Goal: Task Accomplishment & Management: Use online tool/utility

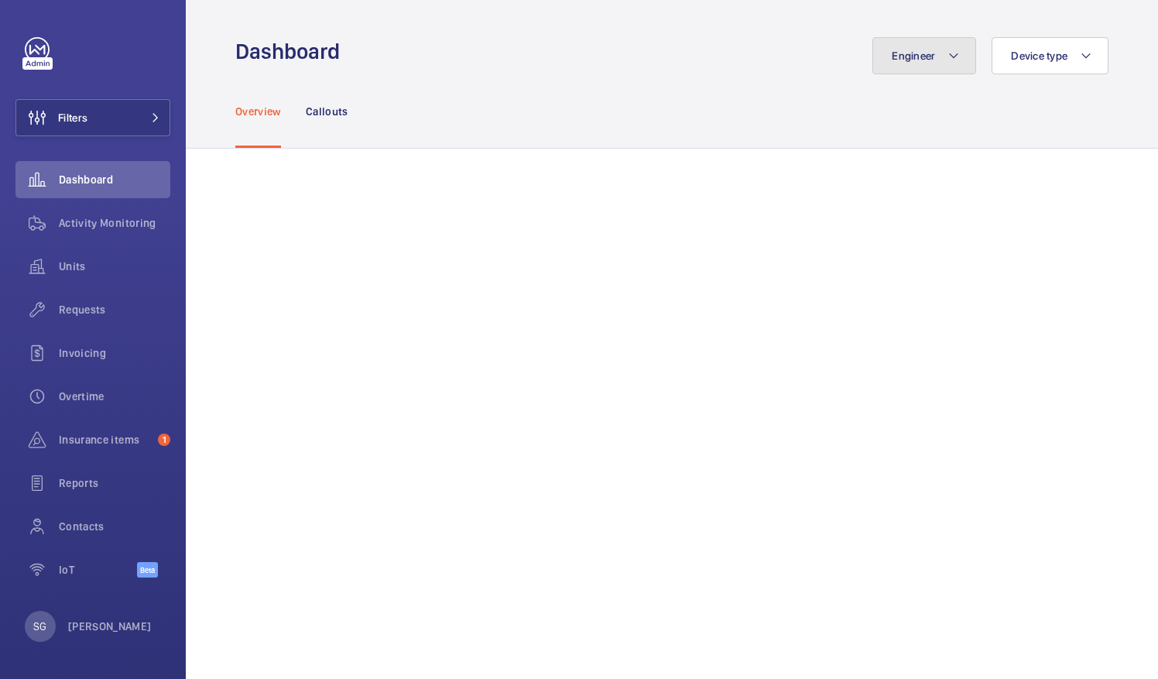
click at [948, 47] on mat-icon at bounding box center [954, 55] width 12 height 19
drag, startPoint x: 935, startPoint y: 47, endPoint x: 769, endPoint y: 121, distance: 181.3
click at [872, 74] on div "Engineer Reset" at bounding box center [924, 55] width 104 height 37
click at [948, 47] on mat-icon at bounding box center [954, 55] width 12 height 19
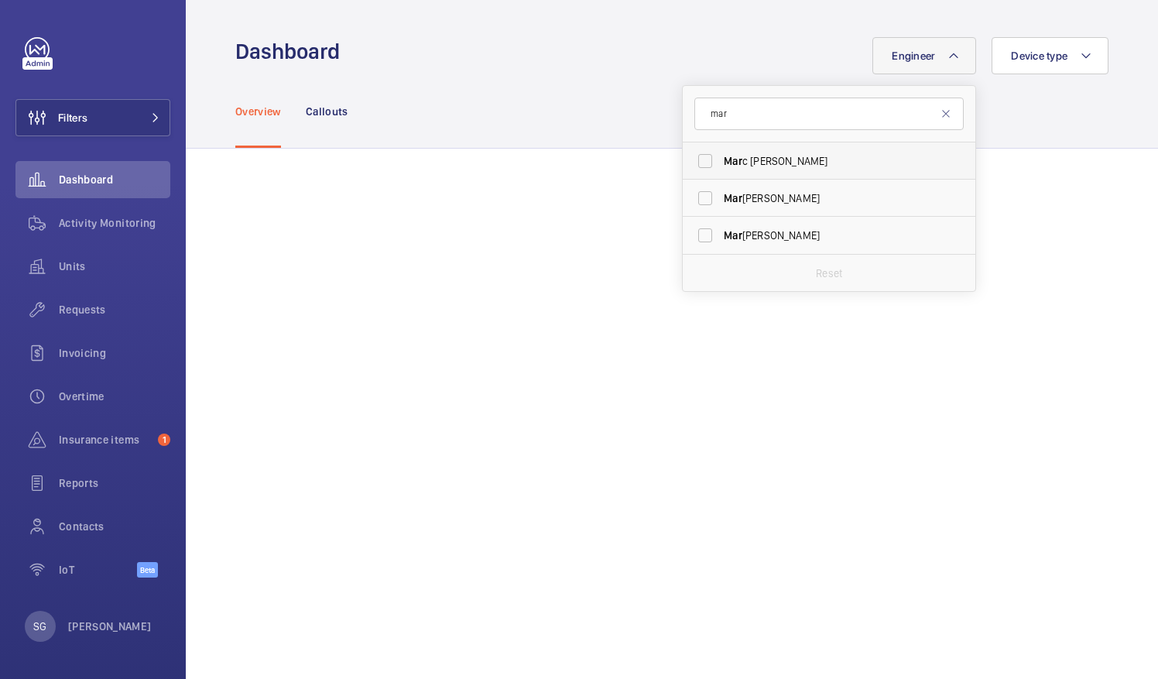
type input "mar"
click at [689, 162] on label "Mar c [PERSON_NAME]" at bounding box center [817, 160] width 269 height 37
click at [690, 162] on input "Mar c [PERSON_NAME]" at bounding box center [705, 161] width 31 height 31
checkbox input "true"
click at [940, 111] on mat-icon at bounding box center [946, 114] width 12 height 12
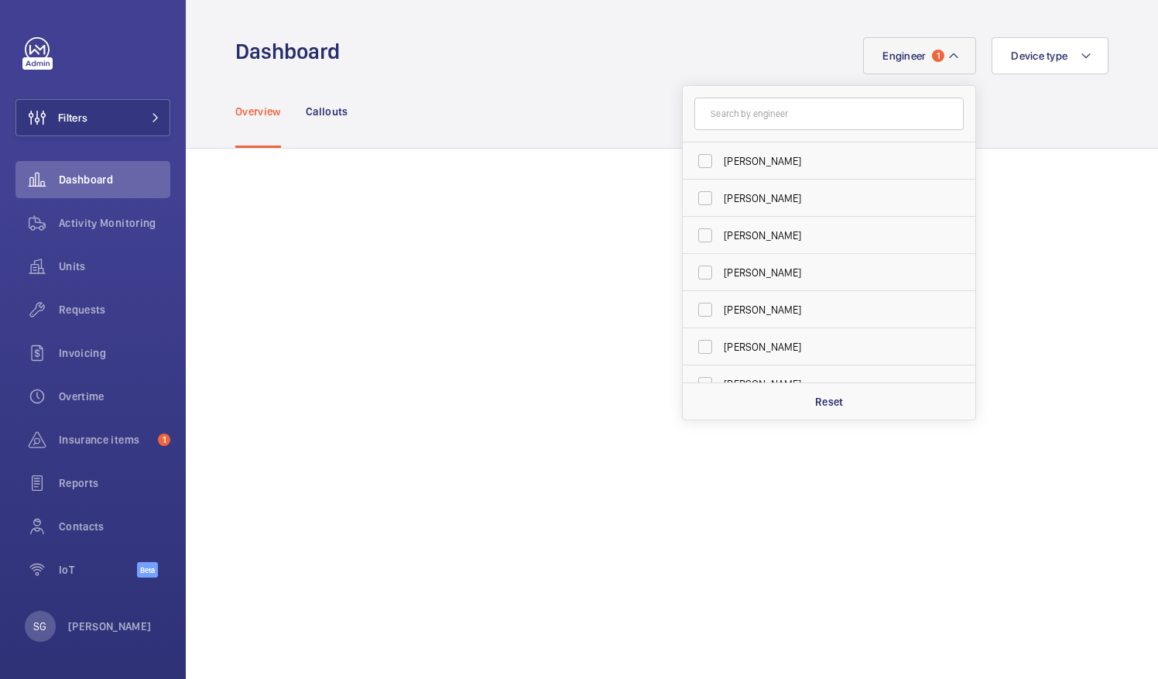
click at [1050, 115] on div "Overview Callouts" at bounding box center [671, 111] width 873 height 74
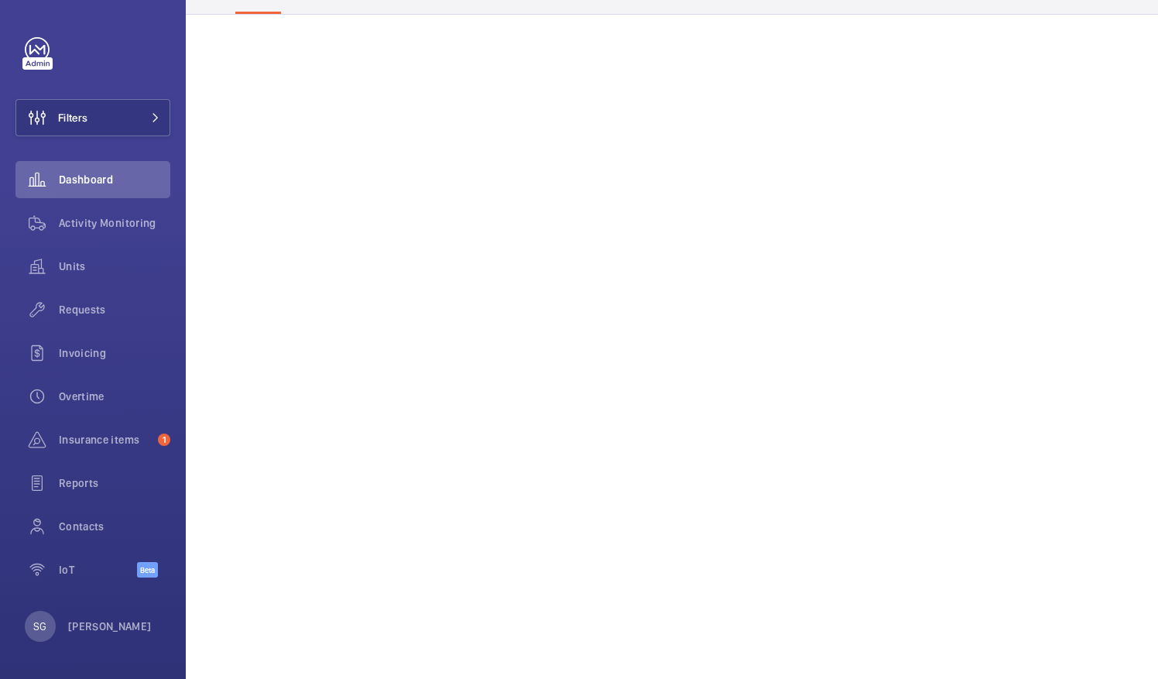
scroll to position [143, 0]
click at [125, 121] on button "Filters" at bounding box center [92, 117] width 155 height 37
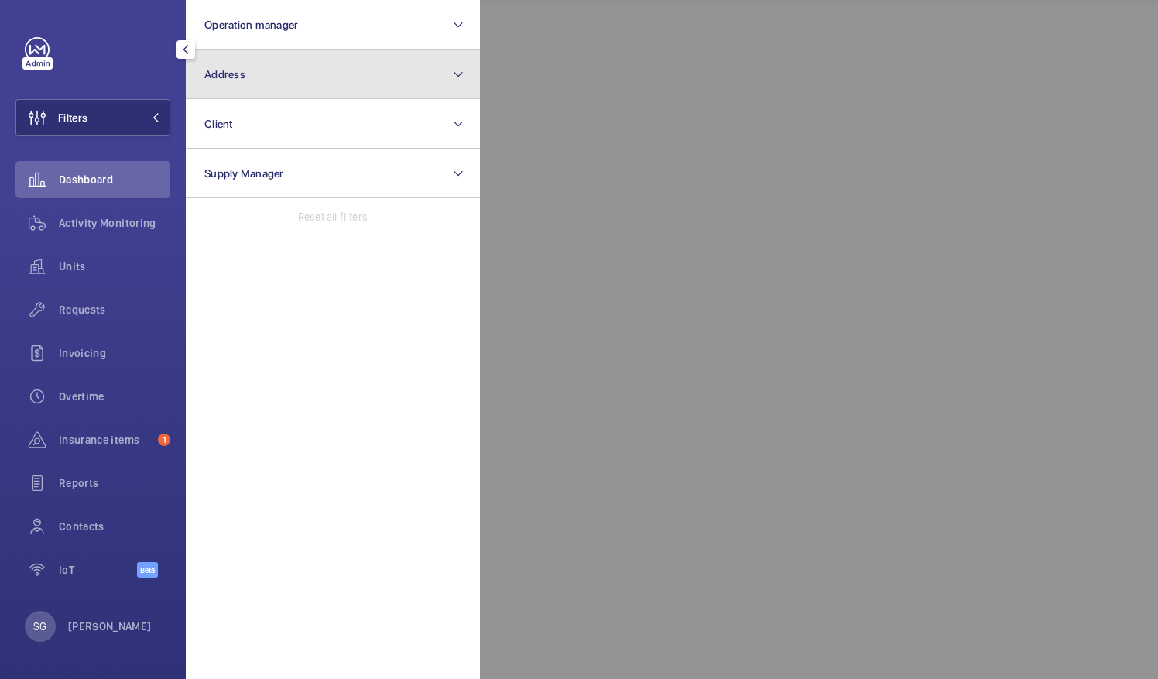
click at [434, 81] on button "Address" at bounding box center [333, 75] width 294 height 50
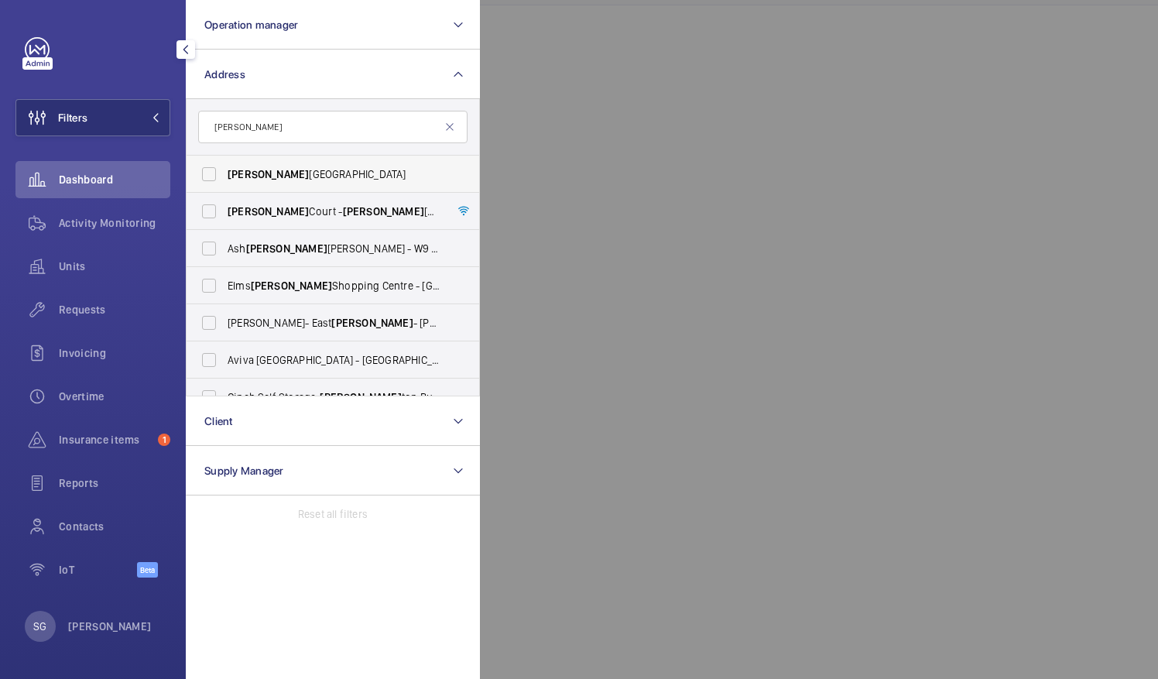
type input "[PERSON_NAME]"
click at [416, 175] on span "[GEOGRAPHIC_DATA]" at bounding box center [334, 173] width 213 height 15
click at [224, 175] on input "[GEOGRAPHIC_DATA]" at bounding box center [209, 174] width 31 height 31
checkbox input "true"
click at [591, 76] on div at bounding box center [1059, 339] width 1158 height 679
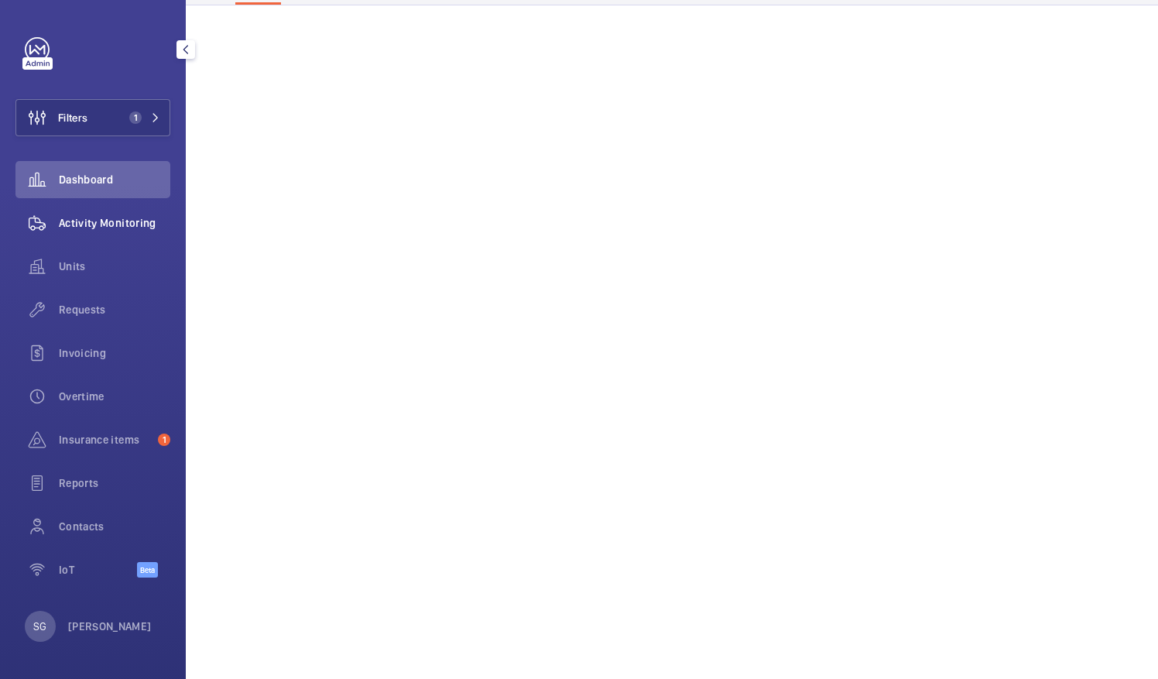
click at [142, 223] on span "Activity Monitoring" at bounding box center [114, 222] width 111 height 15
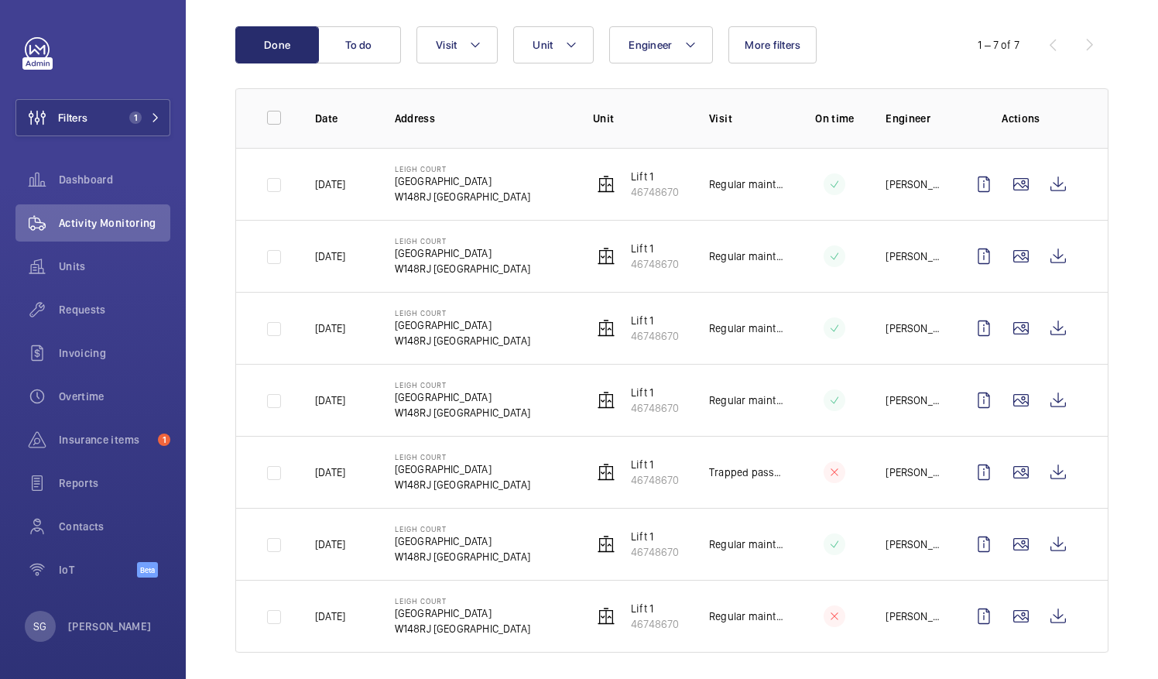
scroll to position [161, 0]
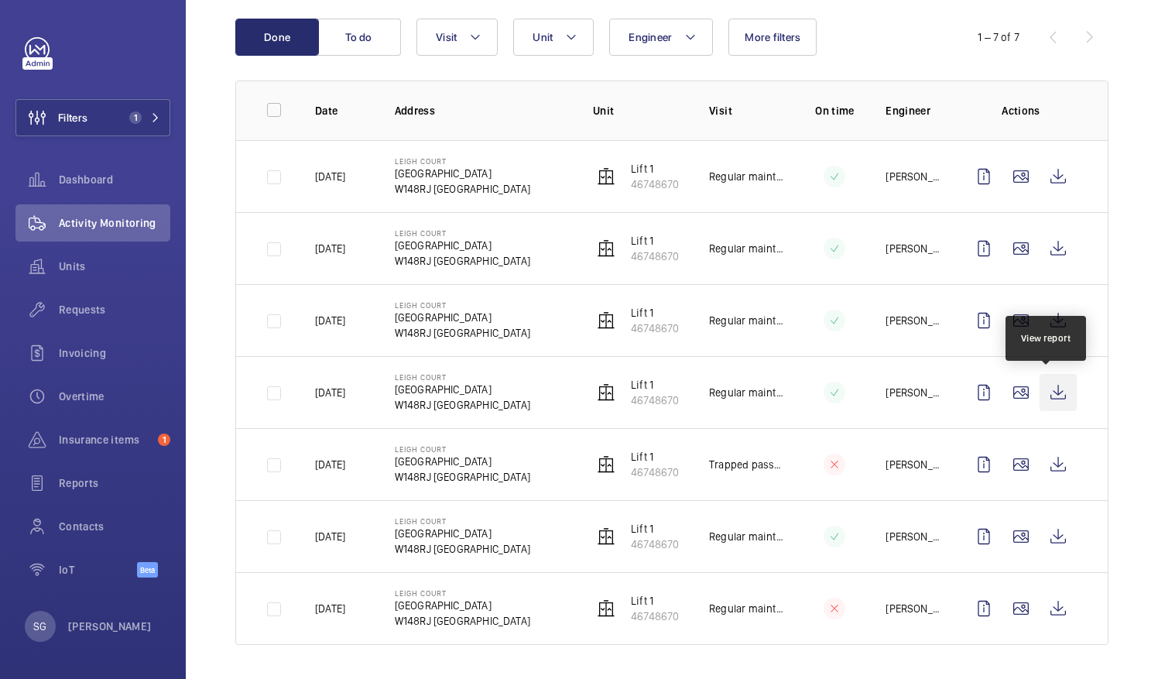
click at [1048, 389] on wm-front-icon-button at bounding box center [1058, 392] width 37 height 37
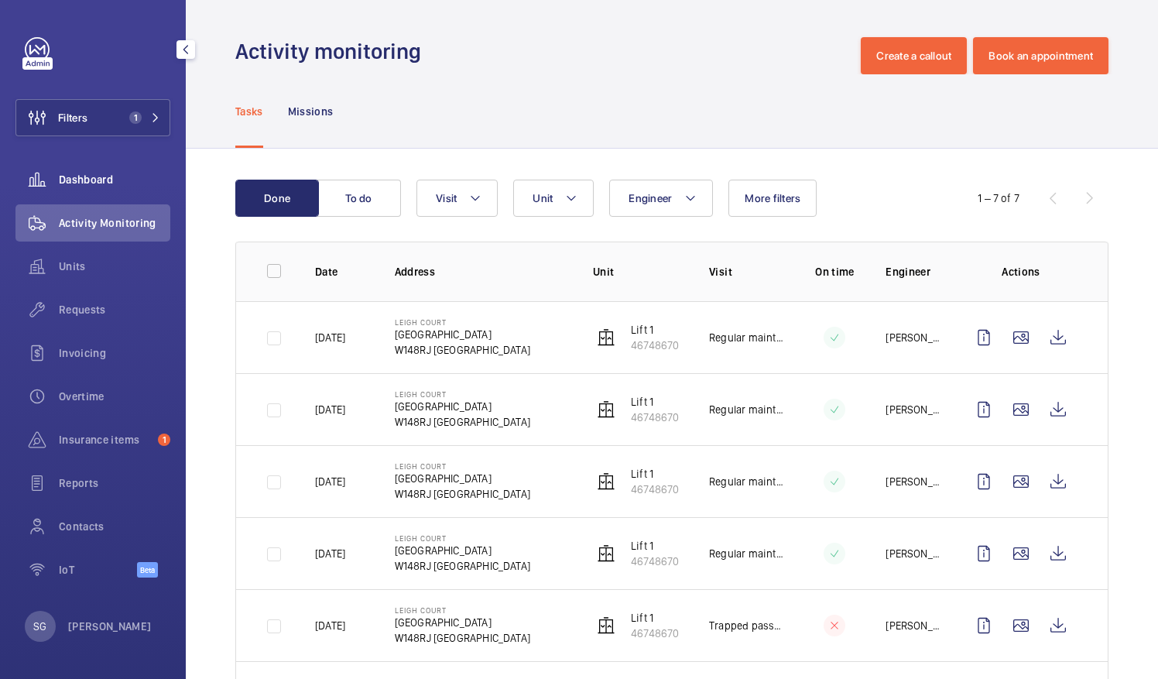
click at [115, 178] on span "Dashboard" at bounding box center [114, 179] width 111 height 15
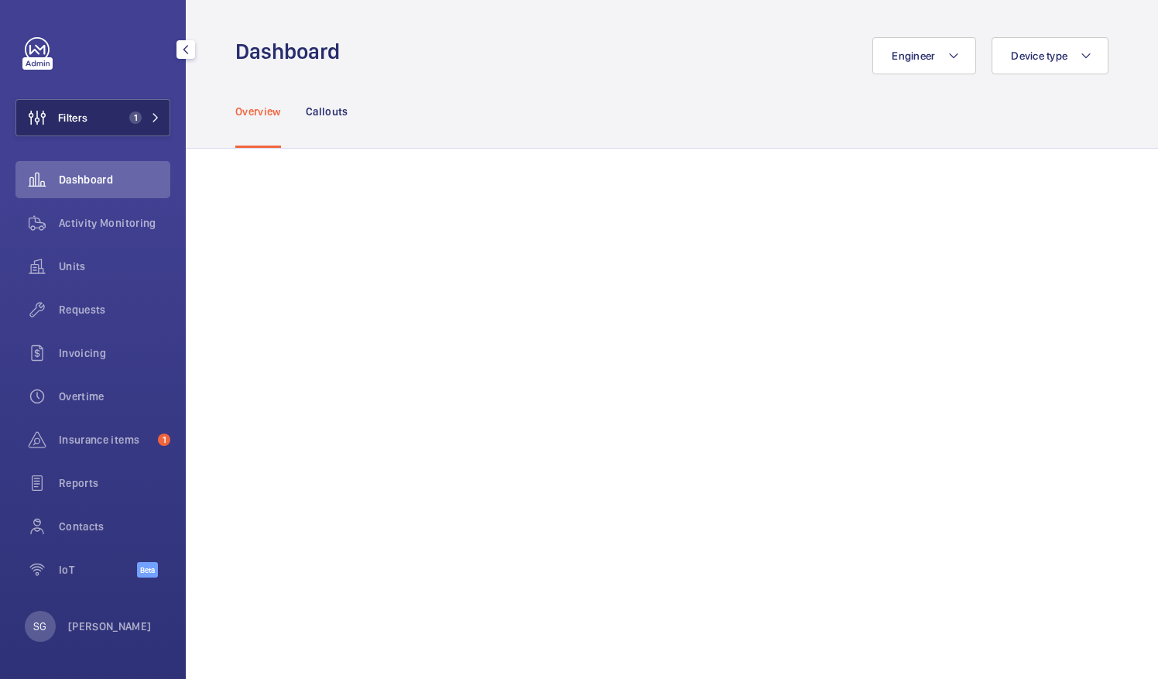
click at [149, 115] on span "1" at bounding box center [141, 117] width 37 height 12
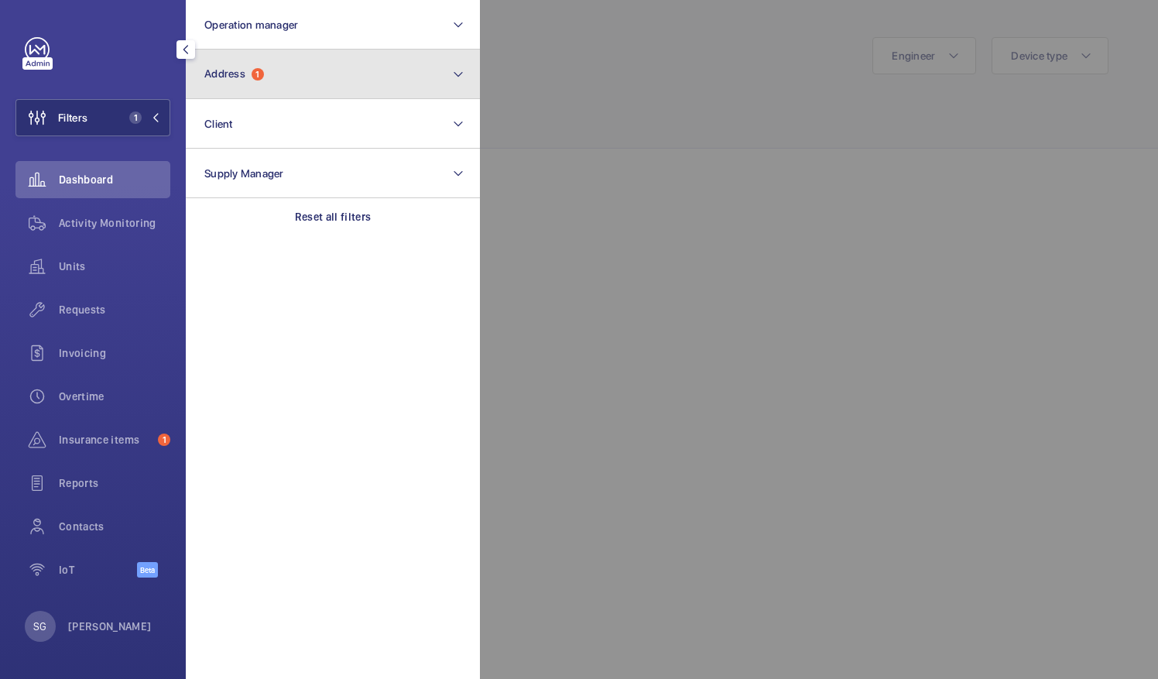
click at [400, 70] on button "Address 1" at bounding box center [333, 75] width 294 height 50
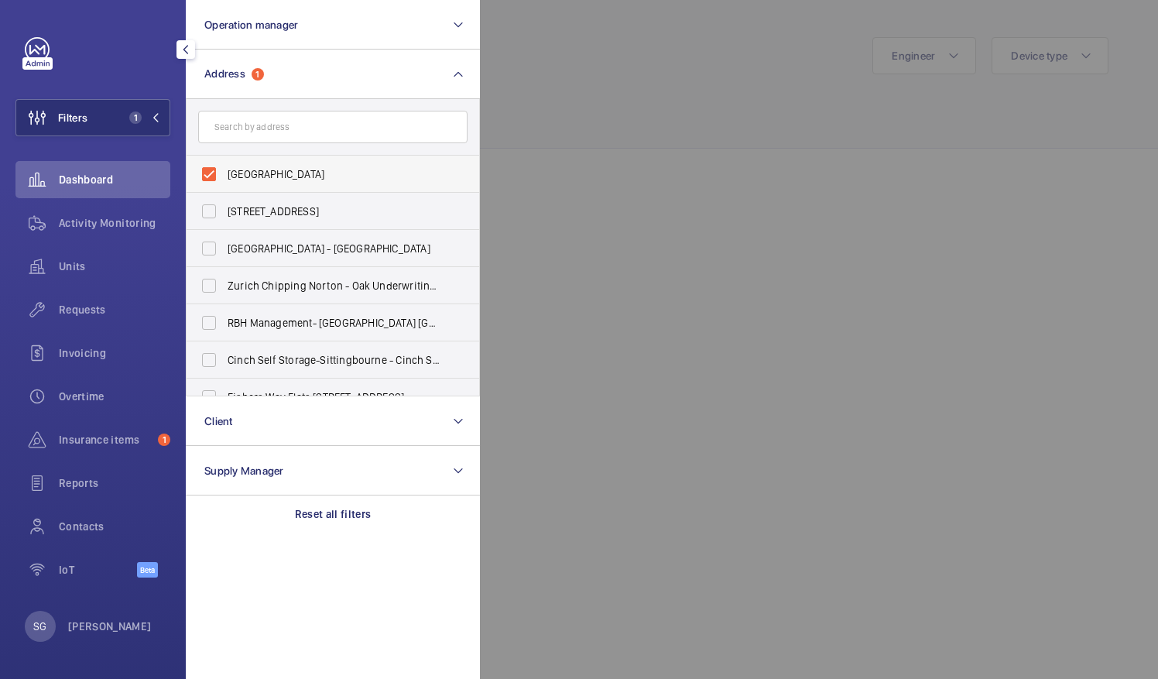
click at [214, 166] on label "[GEOGRAPHIC_DATA]" at bounding box center [321, 174] width 269 height 37
click at [214, 166] on input "[GEOGRAPHIC_DATA]" at bounding box center [209, 174] width 31 height 31
checkbox input "false"
click at [670, 49] on div at bounding box center [1059, 339] width 1158 height 679
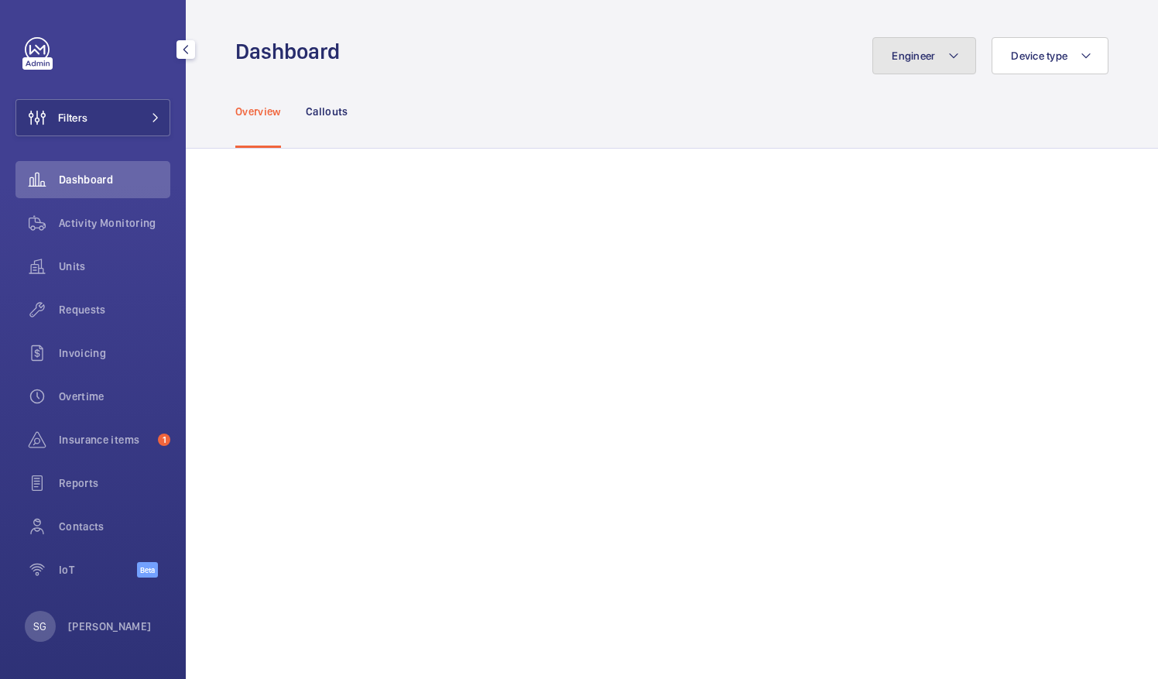
click at [948, 46] on mat-icon at bounding box center [954, 55] width 12 height 19
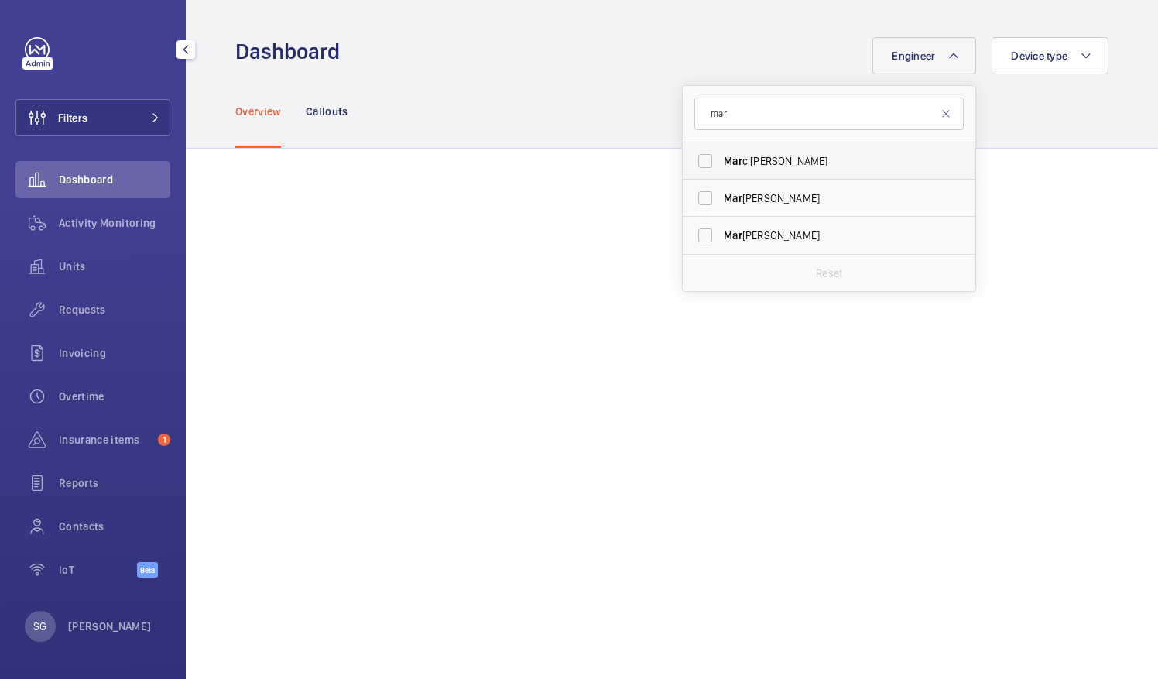
type input "mar"
click at [693, 161] on label "Mar c [PERSON_NAME]" at bounding box center [817, 160] width 269 height 37
click at [693, 161] on input "Mar c [PERSON_NAME]" at bounding box center [705, 161] width 31 height 31
checkbox input "true"
click at [940, 113] on mat-icon at bounding box center [946, 114] width 12 height 12
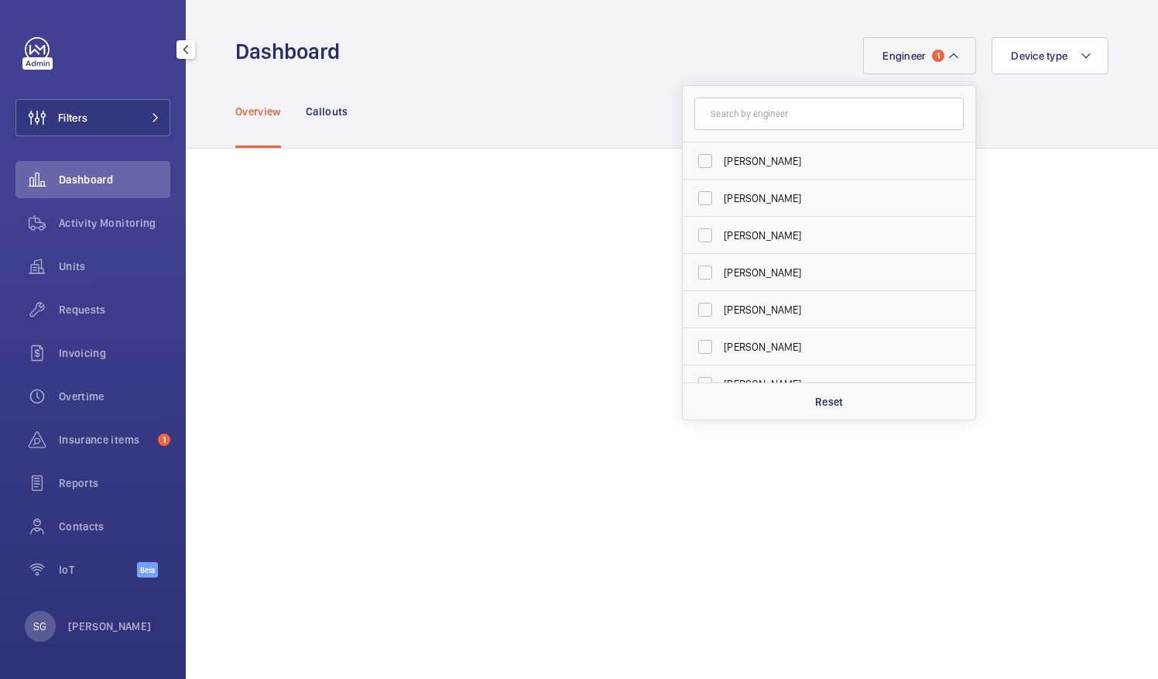
click at [1108, 127] on div "Overview Callouts" at bounding box center [672, 111] width 972 height 74
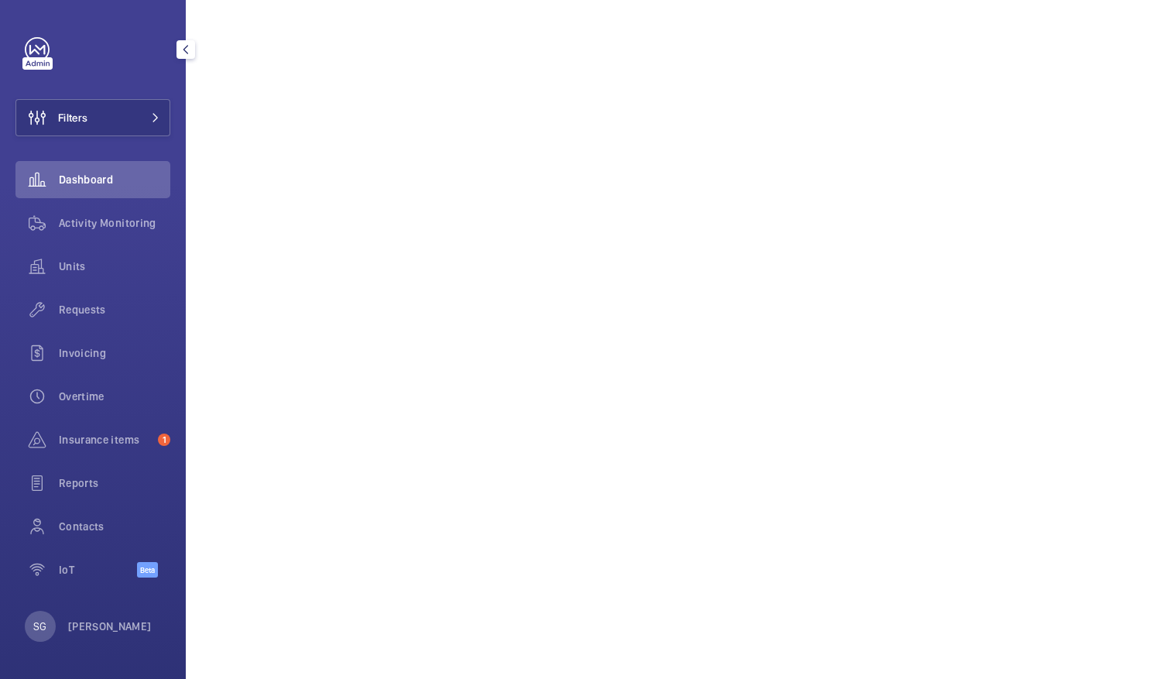
scroll to position [204, 0]
click at [108, 109] on button "Filters" at bounding box center [92, 117] width 155 height 37
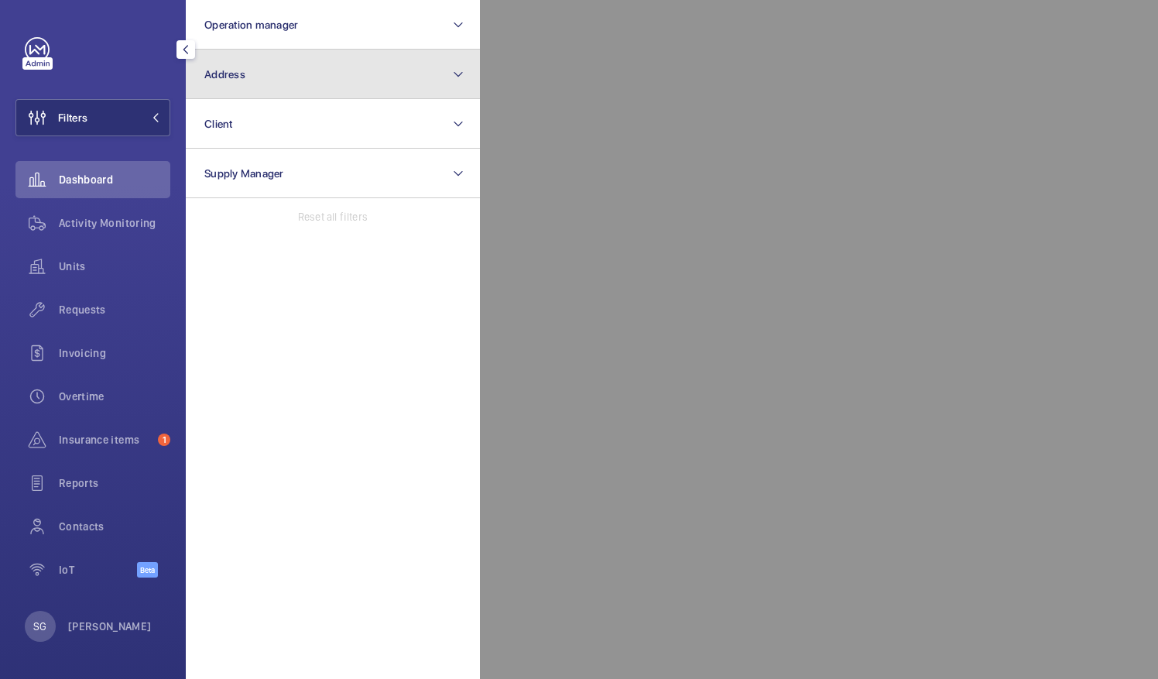
click at [297, 73] on button "Address" at bounding box center [333, 75] width 294 height 50
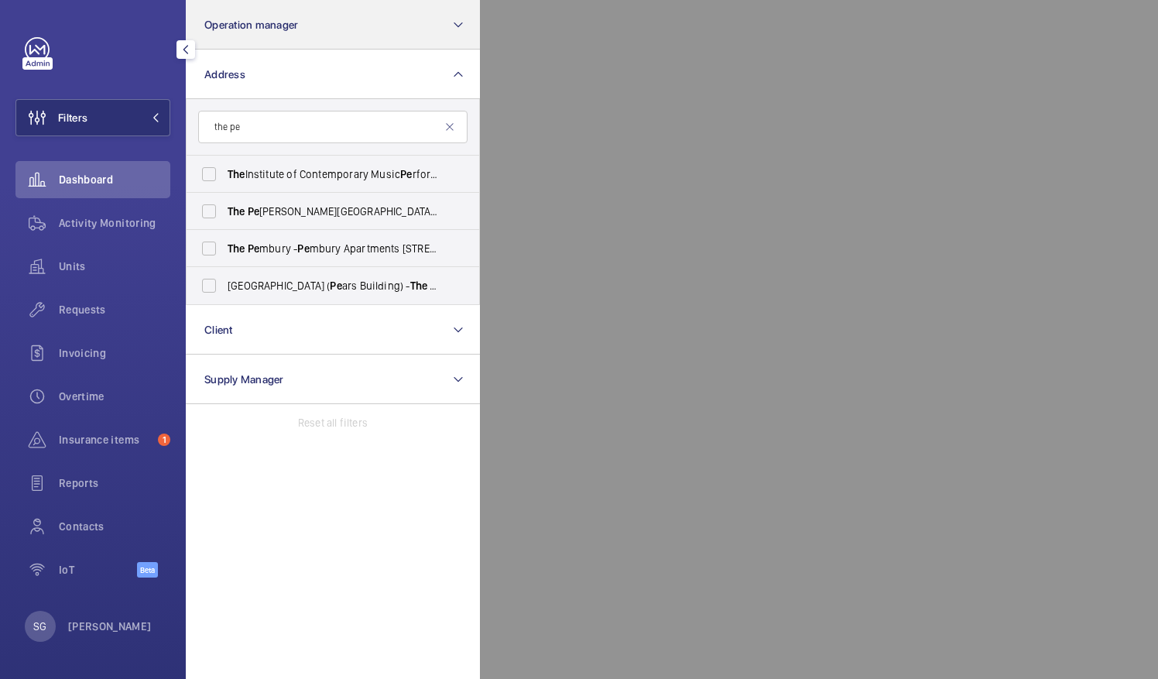
type input "the pe"
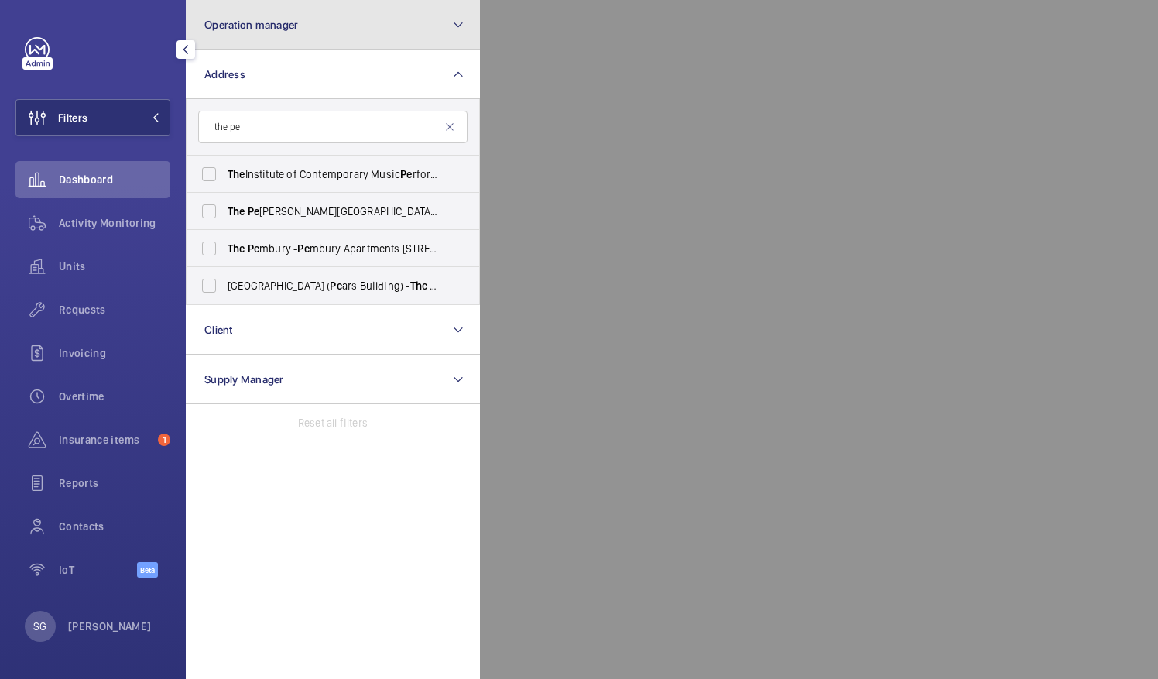
click at [455, 26] on mat-icon at bounding box center [458, 24] width 12 height 19
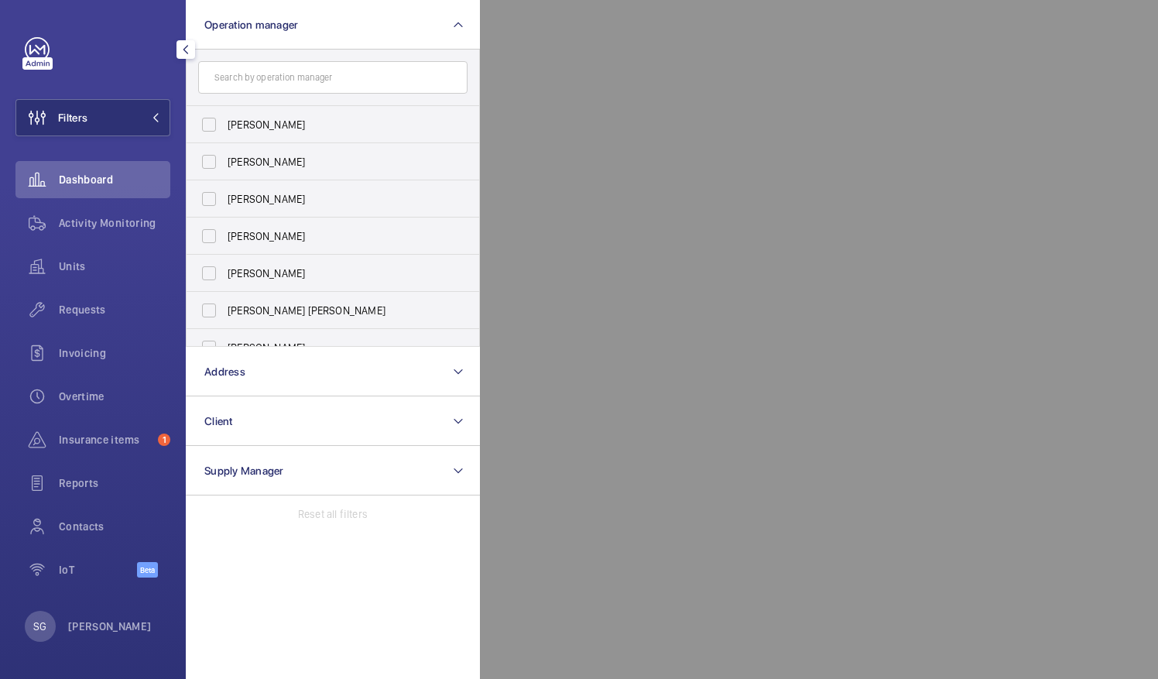
click at [653, 520] on div at bounding box center [1059, 339] width 1158 height 679
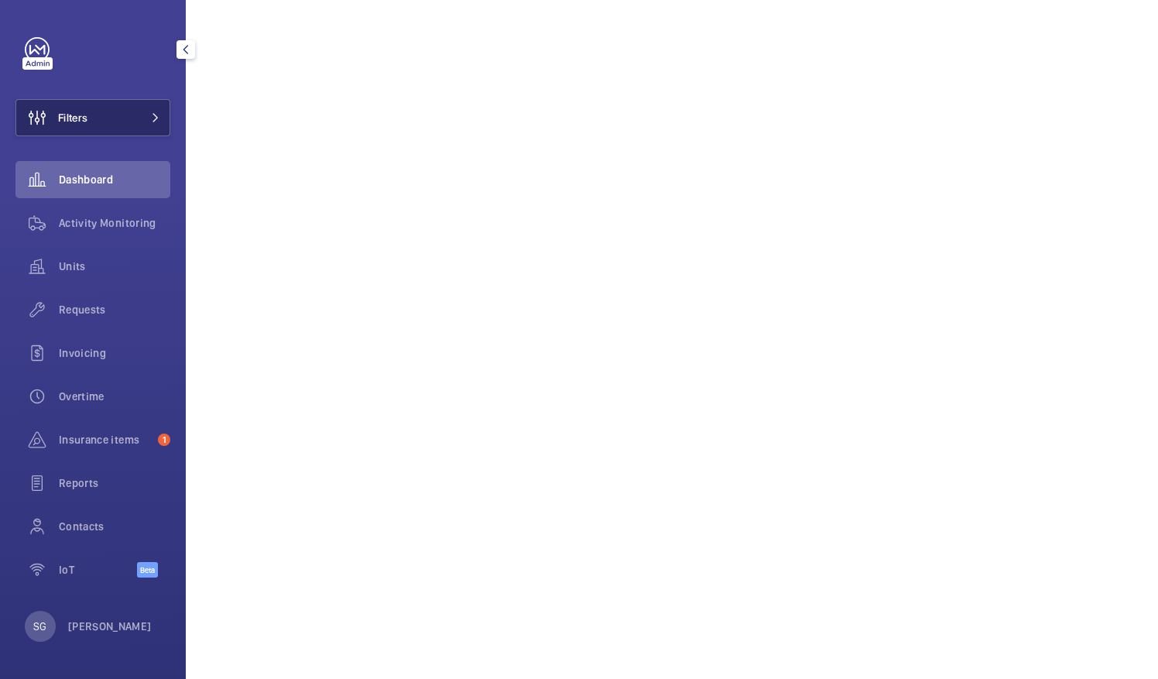
click at [166, 128] on button "Filters" at bounding box center [92, 117] width 155 height 37
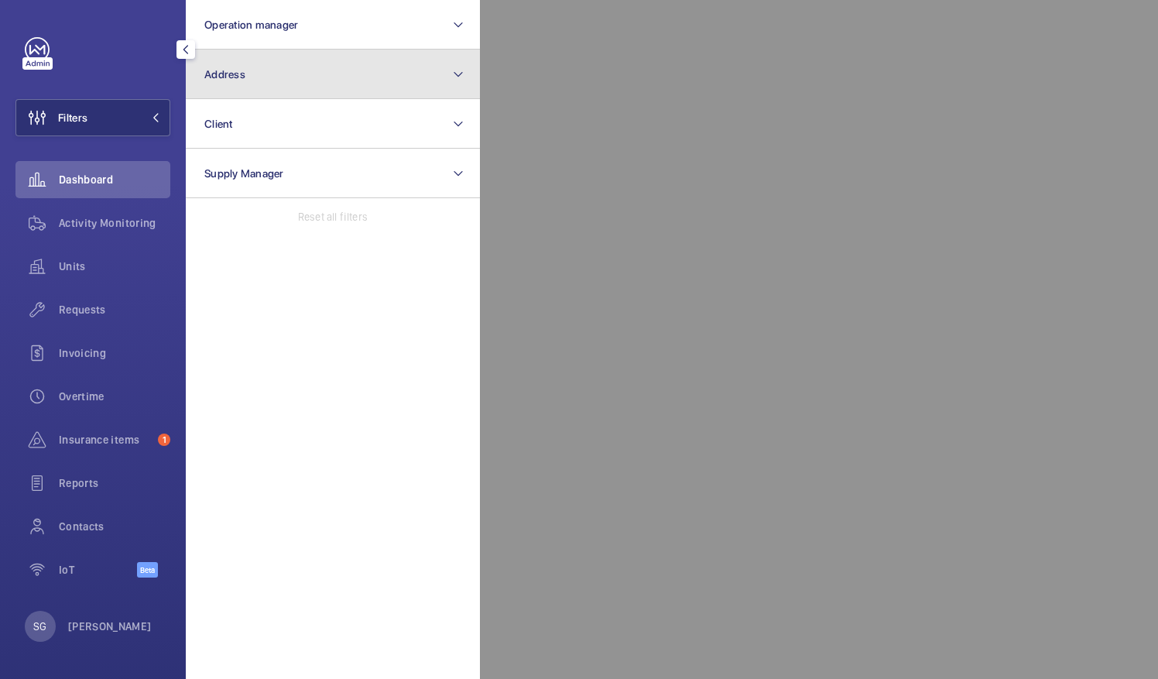
click at [268, 67] on button "Address" at bounding box center [333, 75] width 294 height 50
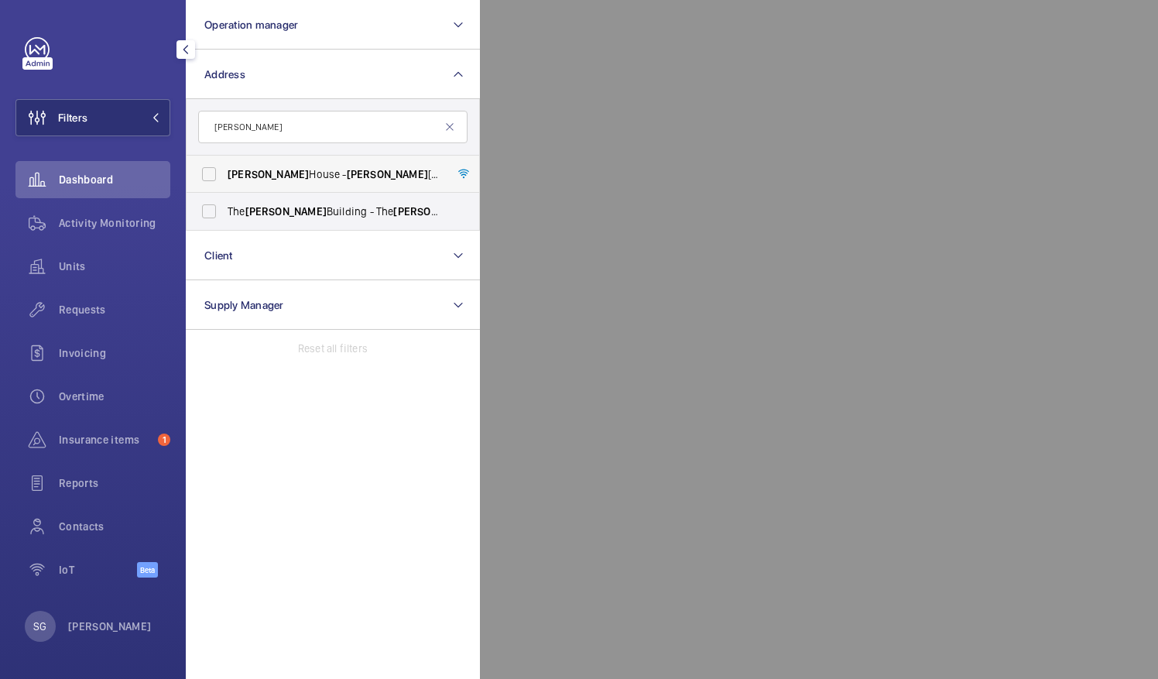
type input "[PERSON_NAME]"
click at [299, 175] on span "[PERSON_NAME][STREET_ADDRESS][PERSON_NAME]" at bounding box center [334, 173] width 213 height 15
click at [224, 175] on input "[PERSON_NAME][STREET_ADDRESS][PERSON_NAME]" at bounding box center [209, 174] width 31 height 31
checkbox input "true"
click at [640, 508] on div at bounding box center [1059, 339] width 1158 height 679
